Goal: Information Seeking & Learning: Learn about a topic

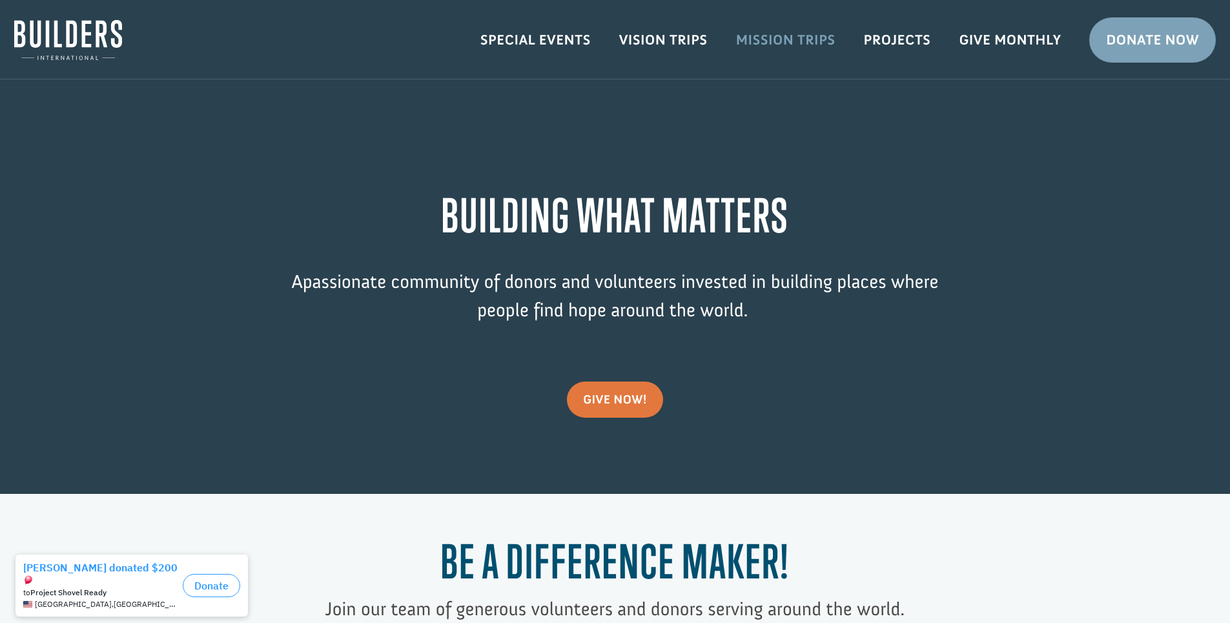
click at [774, 34] on link "Mission Trips" at bounding box center [786, 39] width 128 height 37
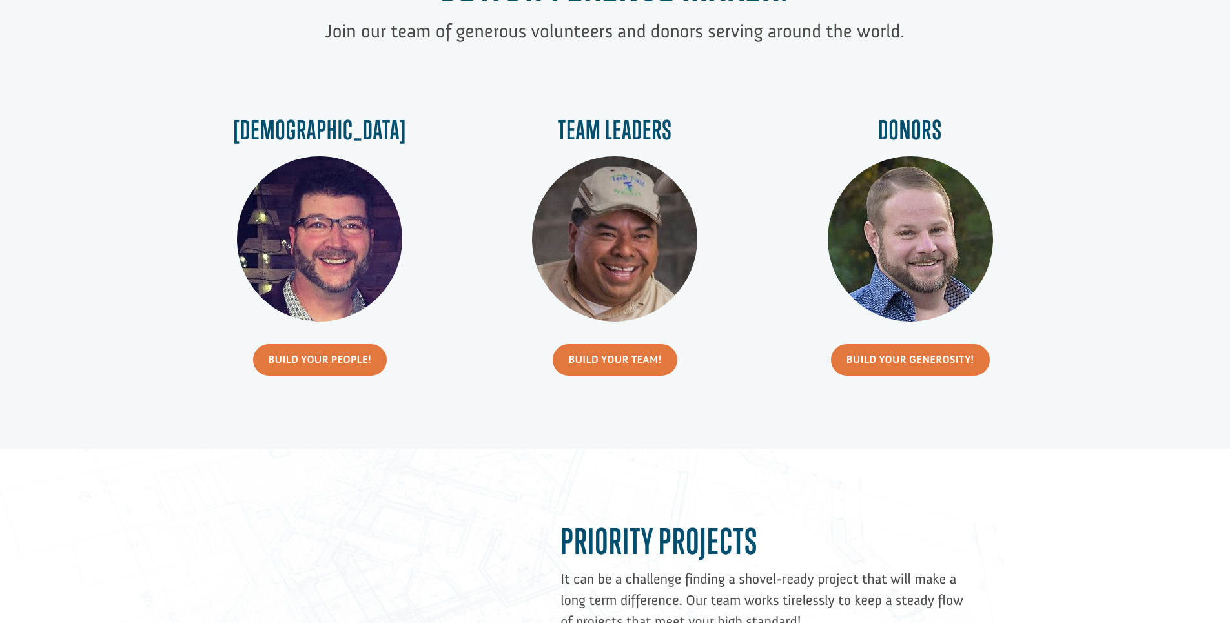
scroll to position [581, 0]
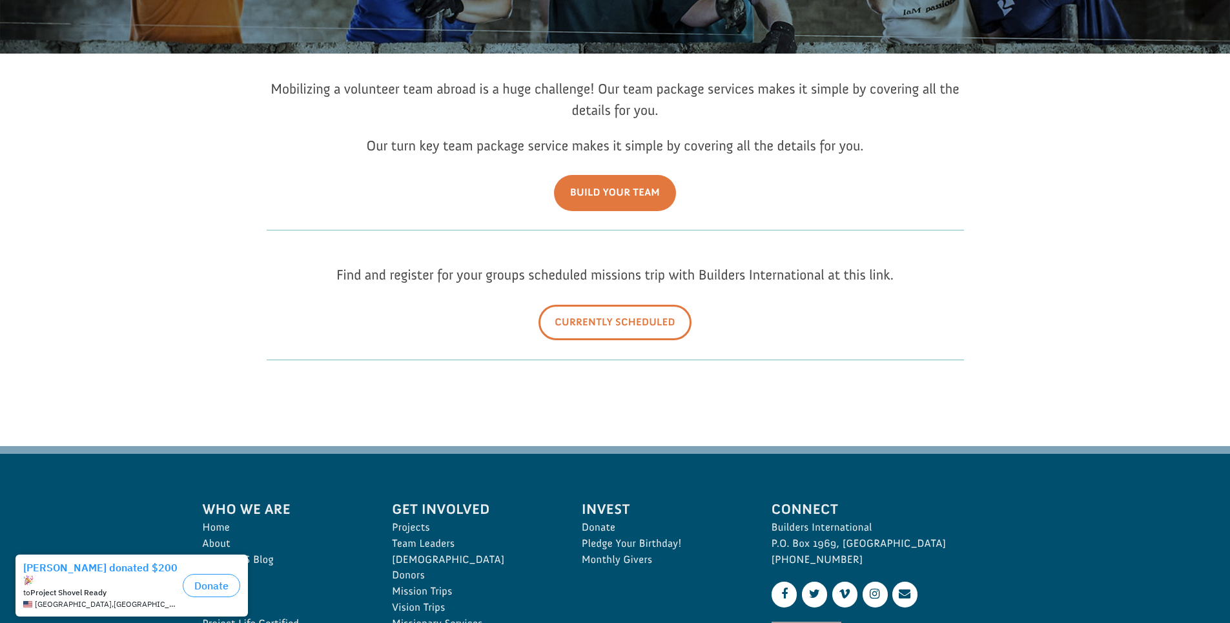
click at [649, 312] on link "Currently Scheduled" at bounding box center [614, 323] width 153 height 36
